Goal: Task Accomplishment & Management: Manage account settings

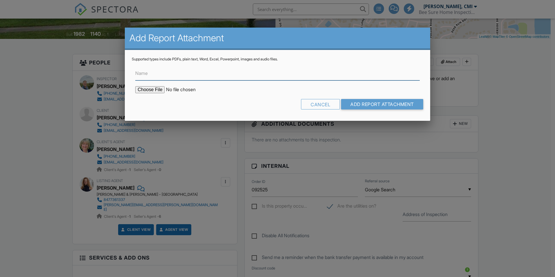
click at [193, 73] on input "Name" at bounding box center [277, 73] width 285 height 14
type input "Radon Report"
click at [153, 90] on input "file" at bounding box center [184, 89] width 99 height 7
type input "C:\fakepath\092725-1_Letter - Spalding 450 578.pdf"
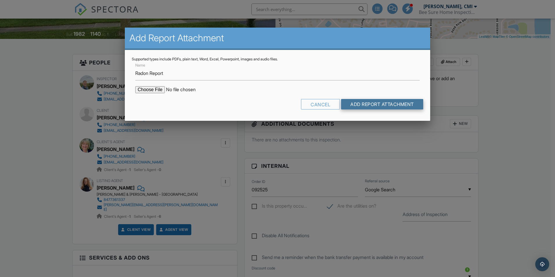
click at [355, 107] on input "Add Report Attachment" at bounding box center [382, 104] width 82 height 10
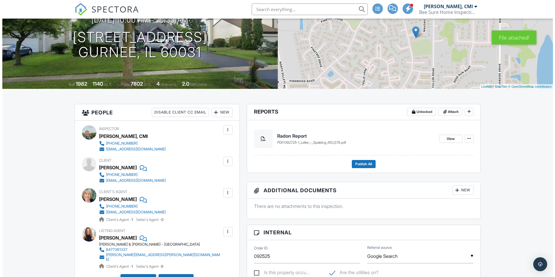
scroll to position [87, 0]
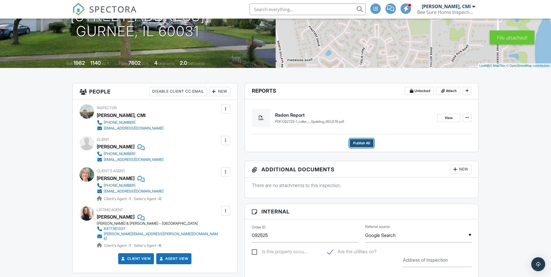
click at [369, 144] on span "Publish All" at bounding box center [361, 143] width 17 height 6
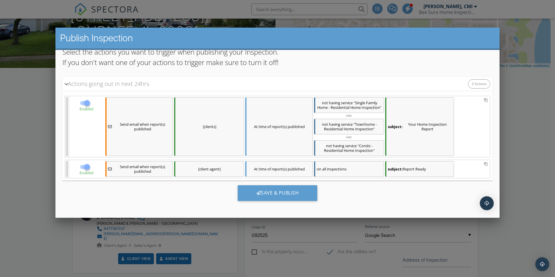
scroll to position [38, 0]
click at [273, 190] on div "Save & Publish" at bounding box center [278, 192] width 80 height 16
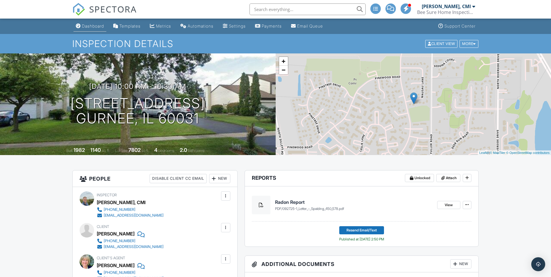
click at [95, 25] on div "Dashboard" at bounding box center [93, 26] width 22 height 5
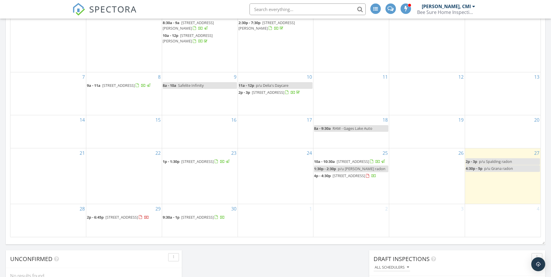
scroll to position [319, 0]
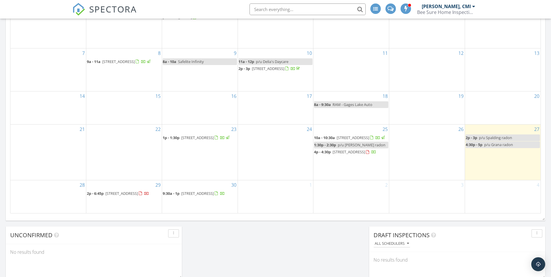
click at [498, 142] on span "p/u Grana radon" at bounding box center [498, 144] width 29 height 5
select select "8"
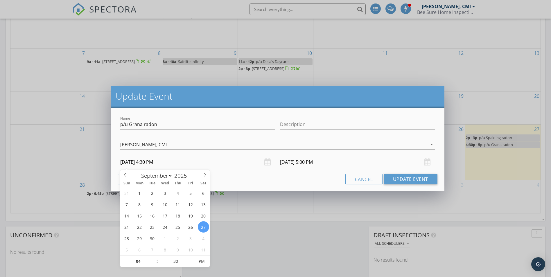
click at [136, 162] on input "[DATE] 4:30 PM" at bounding box center [197, 162] width 155 height 14
type input "09/28/2025 4:30 PM"
type input "09/28/2025 5:00 PM"
type input "03"
type input "09/28/2025 3:30 PM"
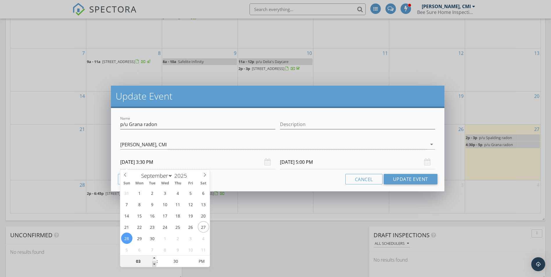
click at [153, 263] on span at bounding box center [154, 264] width 4 height 6
type input "09/28/2025 4:00 PM"
type input "02"
type input "09/28/2025 2:30 PM"
click at [153, 263] on span at bounding box center [154, 264] width 4 height 6
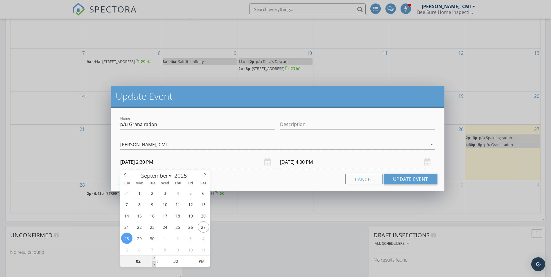
type input "01"
type input "09/28/2025 1:30 PM"
click at [153, 263] on span at bounding box center [154, 264] width 4 height 6
type input "09/28/2025 2:00 PM"
type input "25"
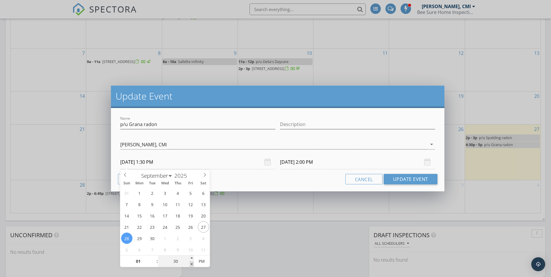
type input "09/28/2025 1:25 PM"
click at [193, 264] on span at bounding box center [192, 264] width 4 height 6
type input "20"
type input "09/28/2025 1:20 PM"
click at [193, 264] on span at bounding box center [192, 264] width 4 height 6
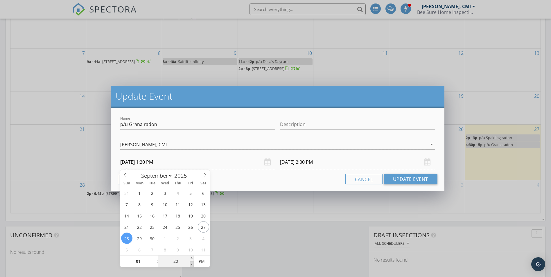
type input "15"
type input "09/28/2025 1:15 PM"
click at [193, 264] on span at bounding box center [192, 264] width 4 height 6
type input "10"
type input "09/28/2025 1:10 PM"
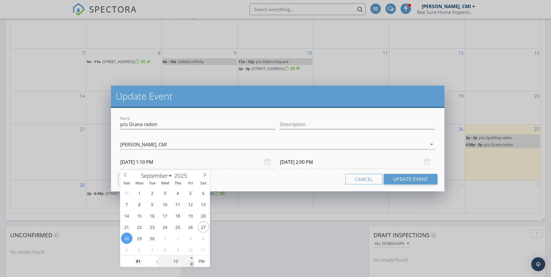
click at [193, 264] on span at bounding box center [192, 264] width 4 height 6
type input "05"
type input "09/28/2025 1:05 PM"
click at [193, 264] on span at bounding box center [192, 264] width 4 height 6
type input "09/28/2025 1:35 PM"
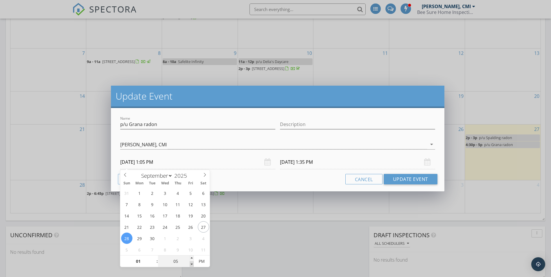
type input "00"
type input "09/28/2025 1:00 PM"
click at [193, 264] on span at bounding box center [192, 264] width 4 height 6
type input "09/28/2025 1:30 PM"
click at [407, 180] on button "Update Event" at bounding box center [411, 179] width 54 height 10
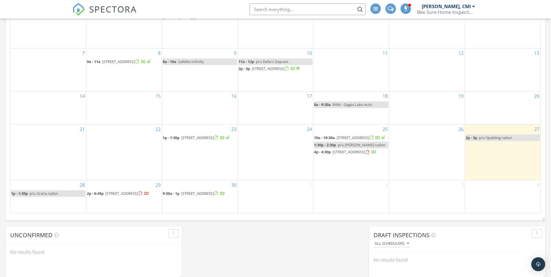
click at [478, 146] on div "27 2p - 3p p/u Spalding radon" at bounding box center [503, 152] width 76 height 55
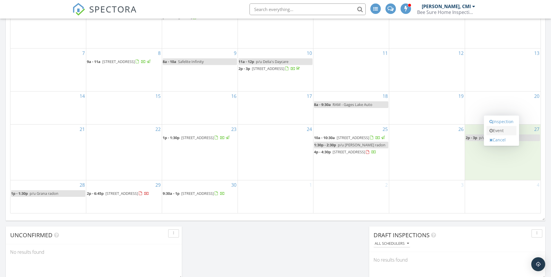
click at [494, 130] on link "Event" at bounding box center [501, 130] width 30 height 9
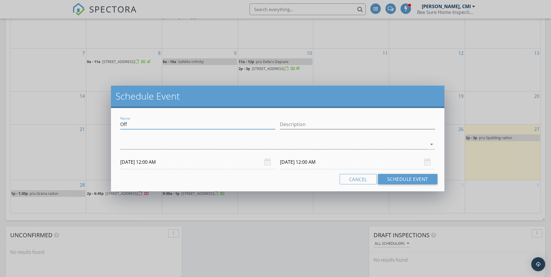
drag, startPoint x: 139, startPoint y: 127, endPoint x: 107, endPoint y: 126, distance: 31.9
click at [107, 126] on div "Schedule Event Name Off Description arrow_drop_down 09/27/2025 12:00 AM 09/28/2…" at bounding box center [275, 138] width 551 height 277
type input "Install Rodriguez Radon"
click at [124, 148] on div at bounding box center [273, 145] width 306 height 10
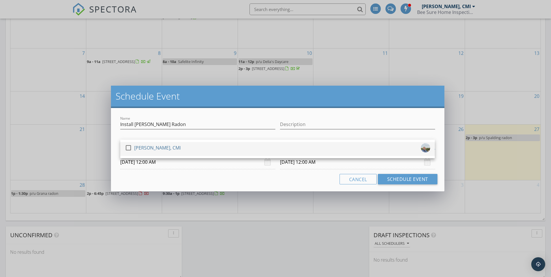
click at [126, 148] on div at bounding box center [128, 148] width 10 height 10
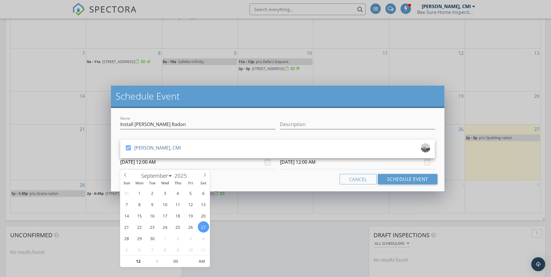
click at [136, 164] on input "09/27/2025 12:00 AM" at bounding box center [197, 162] width 155 height 14
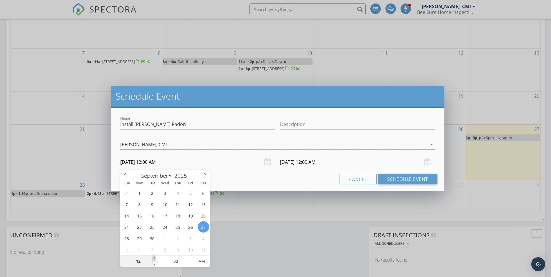
type input "01"
type input "09/27/2025 1:00 AM"
click at [154, 257] on span at bounding box center [154, 259] width 4 height 6
type input "02"
type input "09/27/2025 2:00 AM"
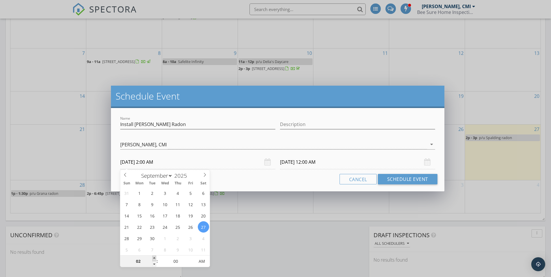
click at [154, 257] on span at bounding box center [154, 259] width 4 height 6
type input "03"
type input "09/27/2025 3:00 AM"
click at [154, 257] on span at bounding box center [154, 259] width 4 height 6
type input "09/28/2025 3:00 AM"
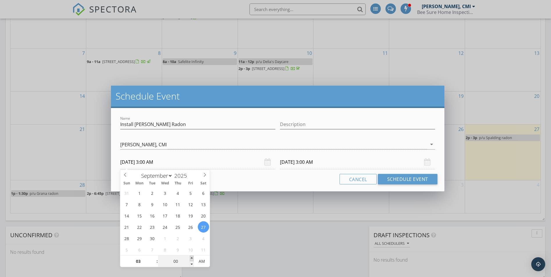
type input "05"
type input "09/27/2025 3:05 AM"
click at [190, 259] on span at bounding box center [192, 259] width 4 height 6
type input "10"
type input "09/27/2025 3:10 AM"
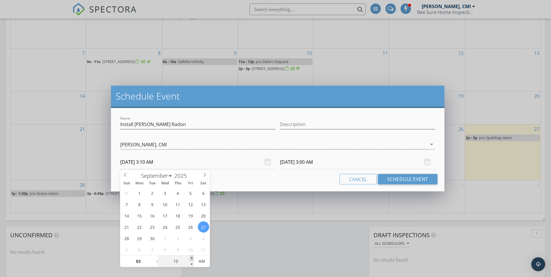
click at [190, 259] on span at bounding box center [192, 259] width 4 height 6
type input "15"
type input "09/27/2025 3:15 AM"
click at [190, 259] on span at bounding box center [192, 259] width 4 height 6
type input "20"
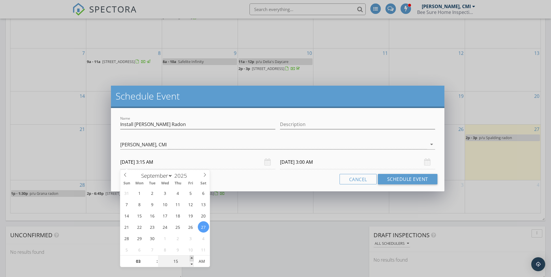
type input "09/27/2025 3:20 AM"
click at [190, 259] on span at bounding box center [192, 259] width 4 height 6
type input "09/28/2025 3:20 AM"
type input "25"
type input "09/27/2025 3:25 AM"
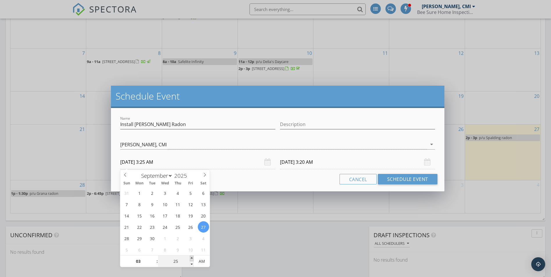
click at [190, 259] on span at bounding box center [192, 259] width 4 height 6
type input "25"
type input "09/28/2025 3:25 AM"
type input "30"
type input "09/27/2025 3:30 AM"
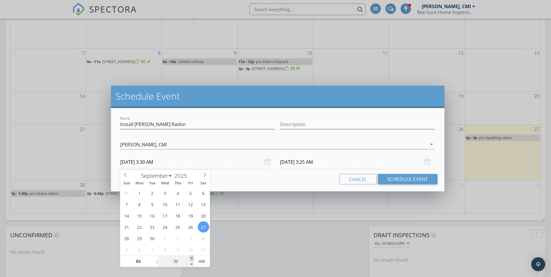
click at [190, 259] on span at bounding box center [192, 259] width 4 height 6
type input "30"
type input "09/28/2025 3:30 AM"
type input "09/27/2025 3:30 PM"
click at [205, 261] on span "AM" at bounding box center [202, 262] width 16 height 12
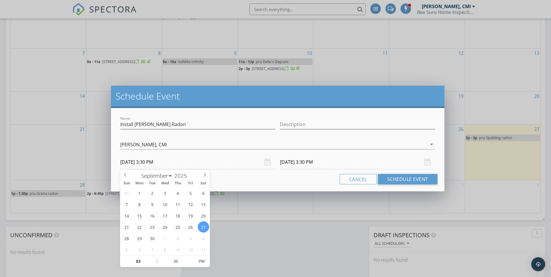
click at [301, 164] on input "09/28/2025 3:30 PM" at bounding box center [357, 162] width 155 height 14
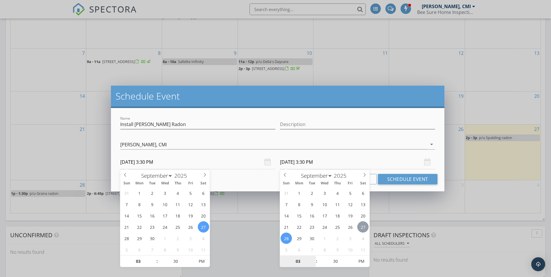
type input "09/27/2025 3:30 PM"
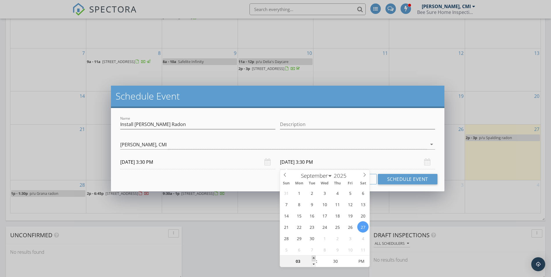
type input "04"
type input "09/27/2025 4:30 PM"
click at [314, 258] on span at bounding box center [314, 259] width 4 height 6
click at [395, 179] on button "Schedule Event" at bounding box center [408, 179] width 60 height 10
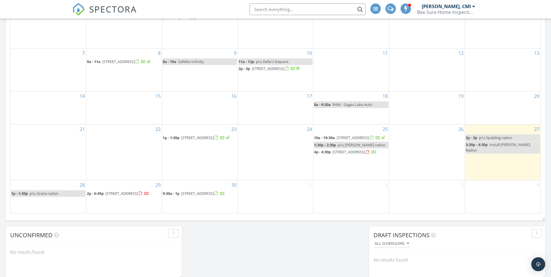
drag, startPoint x: 209, startPoint y: 188, endPoint x: 207, endPoint y: 191, distance: 3.5
click at [207, 191] on span "18500 W Aspen Ct, Grayslake 60030" at bounding box center [197, 193] width 33 height 5
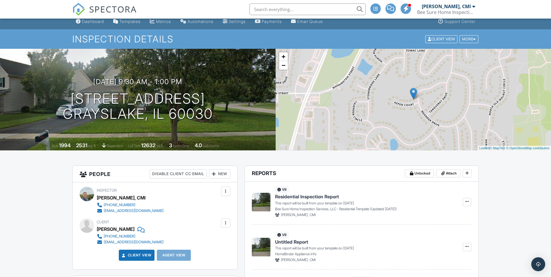
scroll to position [3, 0]
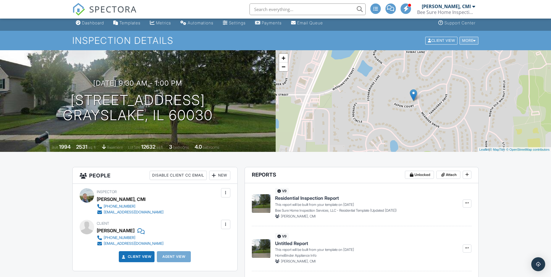
click at [475, 42] on div at bounding box center [474, 41] width 3 height 4
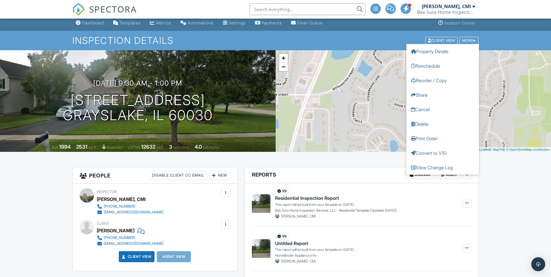
click at [378, 37] on h1 "Inspection Details" at bounding box center [275, 40] width 407 height 10
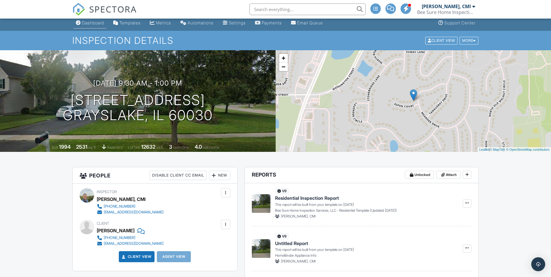
click at [94, 23] on div "Dashboard" at bounding box center [93, 22] width 22 height 5
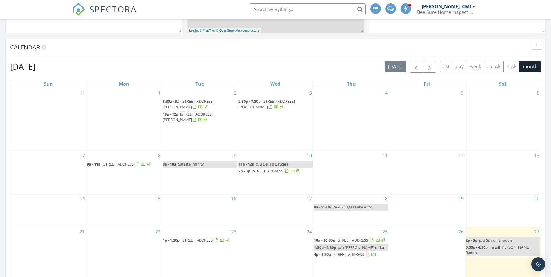
scroll to position [290, 0]
